Goal: Task Accomplishment & Management: Manage account settings

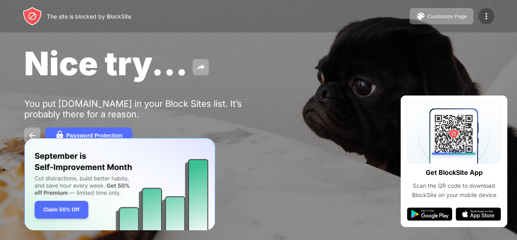
click at [487, 18] on img at bounding box center [487, 16] width 10 height 10
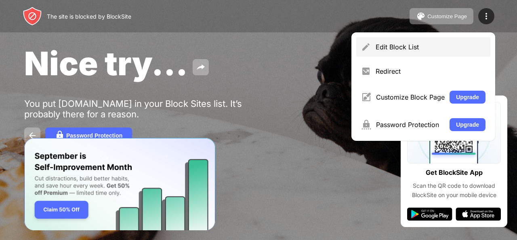
click at [432, 45] on div "Edit Block List" at bounding box center [431, 47] width 110 height 8
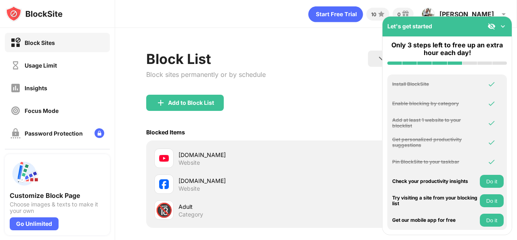
click at [190, 156] on div "youtube.com" at bounding box center [248, 154] width 138 height 8
click at [179, 151] on div "youtube.com" at bounding box center [248, 154] width 138 height 8
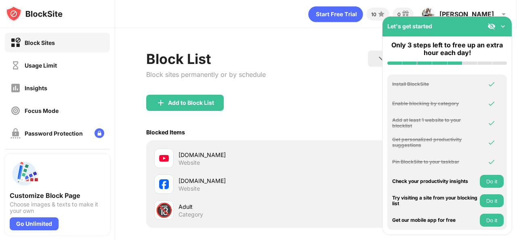
click at [179, 151] on div "youtube.com" at bounding box center [248, 154] width 138 height 8
click at [206, 97] on div "Add to Block List" at bounding box center [185, 103] width 78 height 16
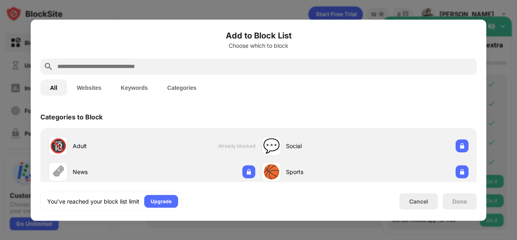
click at [86, 87] on button "Websites" at bounding box center [89, 87] width 44 height 16
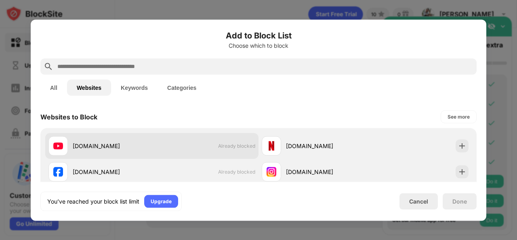
click at [182, 148] on div "youtube.com Already blocked" at bounding box center [151, 146] width 213 height 26
click at [205, 139] on div "youtube.com Already blocked" at bounding box center [151, 146] width 213 height 26
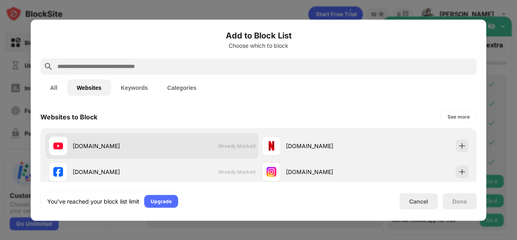
click at [205, 139] on div "youtube.com Already blocked" at bounding box center [151, 146] width 213 height 26
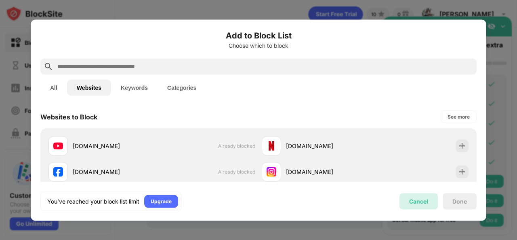
click at [405, 200] on div "Cancel" at bounding box center [419, 201] width 38 height 16
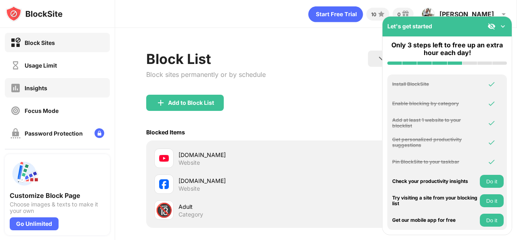
click at [40, 86] on div "Insights" at bounding box center [36, 87] width 23 height 7
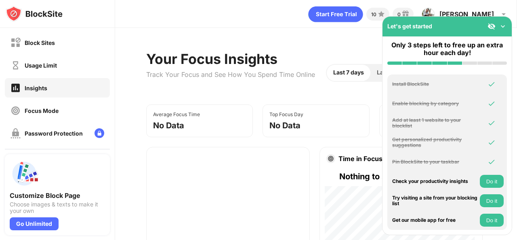
click at [46, 64] on div "Usage Limit" at bounding box center [41, 65] width 32 height 7
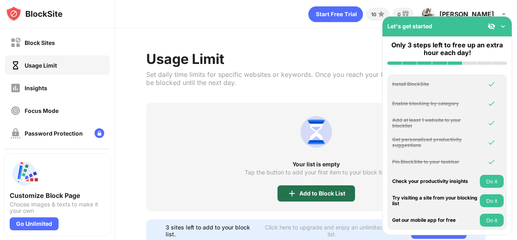
click at [323, 196] on div "Add to Block List" at bounding box center [317, 193] width 78 height 16
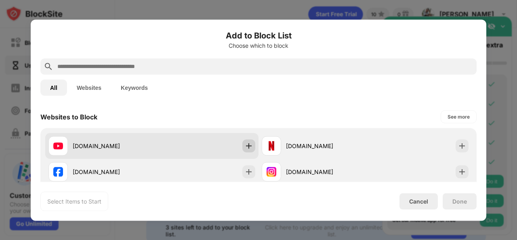
click at [245, 143] on img at bounding box center [249, 145] width 8 height 8
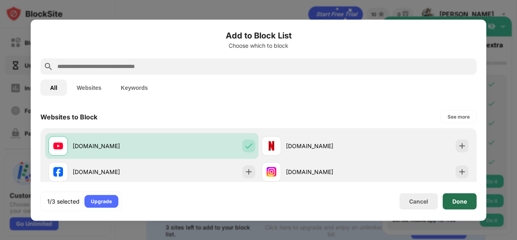
click at [467, 196] on div "Done" at bounding box center [460, 201] width 34 height 16
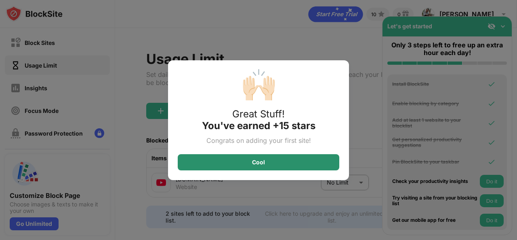
click at [276, 162] on div "Cool" at bounding box center [259, 162] width 162 height 16
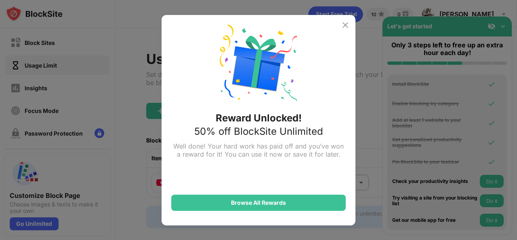
click at [346, 21] on img at bounding box center [346, 25] width 10 height 10
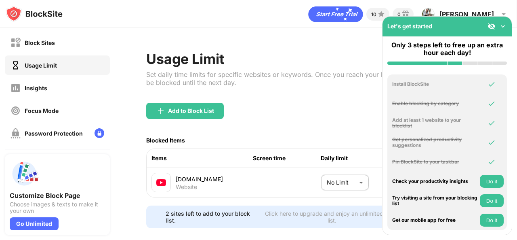
click at [349, 176] on body "Block Sites Usage Limit Insights Focus Mode Password Protection Custom Block Pa…" at bounding box center [258, 120] width 517 height 240
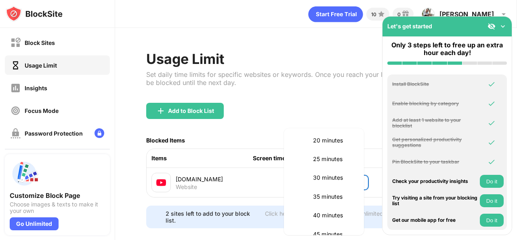
scroll to position [81, 0]
click at [341, 215] on p "40 minutes" at bounding box center [333, 214] width 41 height 9
type input "**"
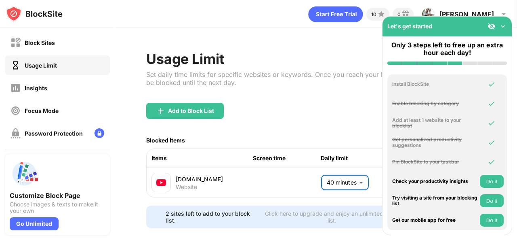
scroll to position [19, 0]
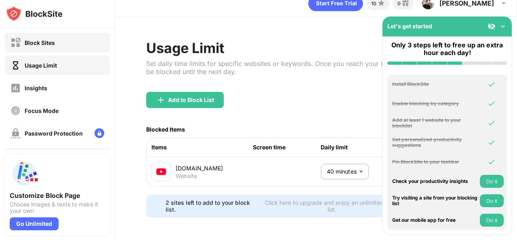
click at [33, 36] on div "Block Sites" at bounding box center [57, 42] width 105 height 19
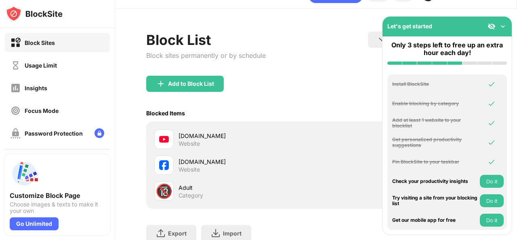
click at [183, 144] on div "Website" at bounding box center [189, 143] width 21 height 7
click at [505, 25] on img at bounding box center [503, 26] width 8 height 8
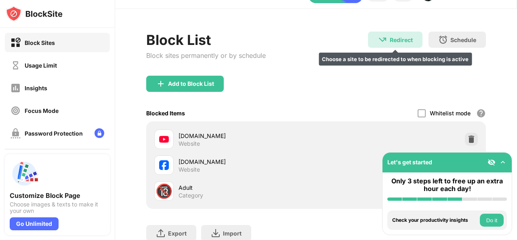
click at [407, 37] on div "Redirect Choose a site to be redirected to when blocking is active" at bounding box center [395, 40] width 55 height 16
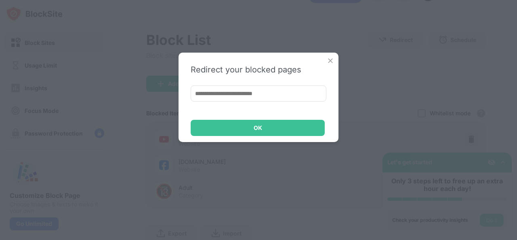
click at [330, 59] on img at bounding box center [331, 61] width 8 height 8
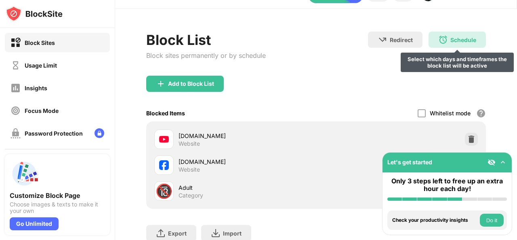
click at [435, 46] on div "Schedule Select which days and timeframes the block list will be active" at bounding box center [457, 40] width 57 height 16
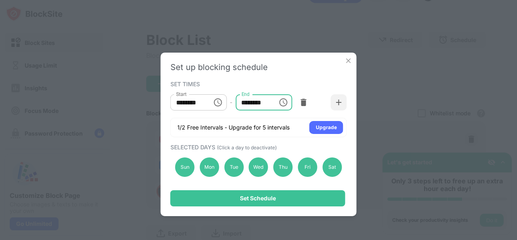
click at [247, 105] on input "********" at bounding box center [254, 102] width 36 height 16
click at [265, 103] on input "********" at bounding box center [254, 102] width 36 height 16
click at [217, 104] on icon "Choose time, selected time is 10:00 AM" at bounding box center [218, 102] width 10 height 10
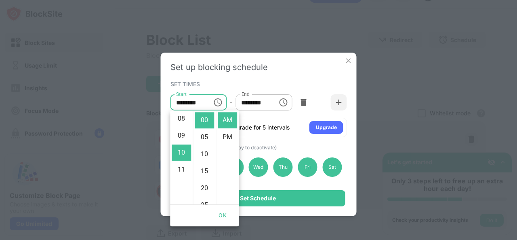
scroll to position [121, 0]
click at [185, 152] on li "09" at bounding box center [181, 151] width 19 height 16
type input "********"
click at [270, 100] on input "********" at bounding box center [254, 102] width 36 height 16
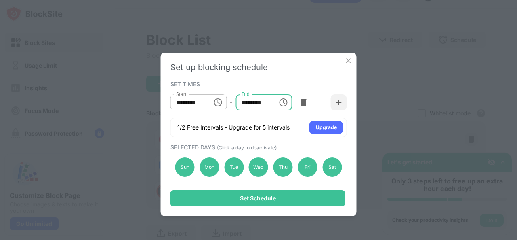
click at [257, 101] on input "********" at bounding box center [254, 102] width 36 height 16
click at [248, 101] on input "********" at bounding box center [254, 102] width 36 height 16
type input "********"
click at [337, 102] on img at bounding box center [339, 102] width 8 height 8
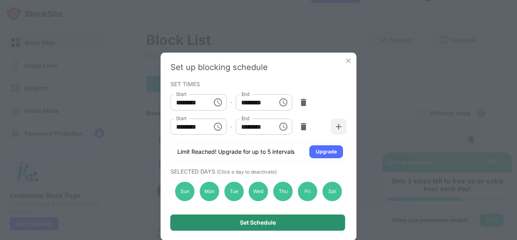
click at [283, 222] on div "Set Schedule" at bounding box center [258, 222] width 175 height 16
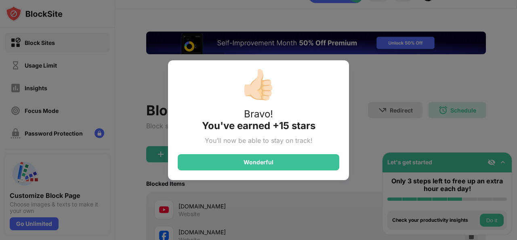
scroll to position [0, 0]
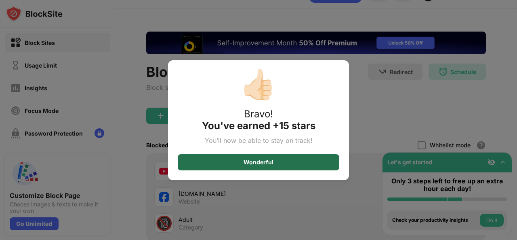
click at [276, 162] on div "Wonderful" at bounding box center [259, 162] width 162 height 16
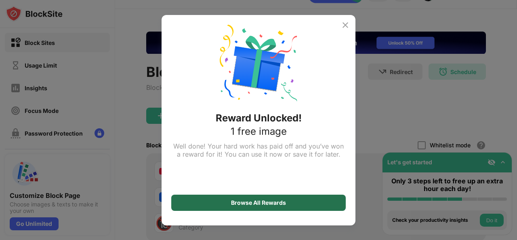
click at [277, 197] on div "Browse All Rewards" at bounding box center [258, 202] width 175 height 16
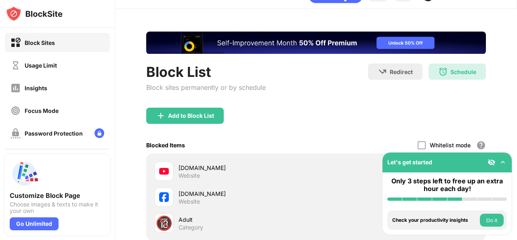
click at [499, 138] on div "Block List Block sites permanently or by schedule Redirect Choose a site to be …" at bounding box center [316, 167] width 402 height 317
click at [420, 145] on div at bounding box center [422, 145] width 8 height 8
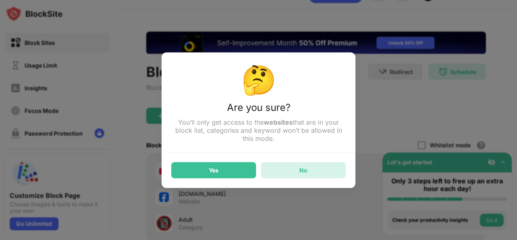
click at [293, 173] on div "No" at bounding box center [303, 170] width 85 height 16
